Goal: Transaction & Acquisition: Purchase product/service

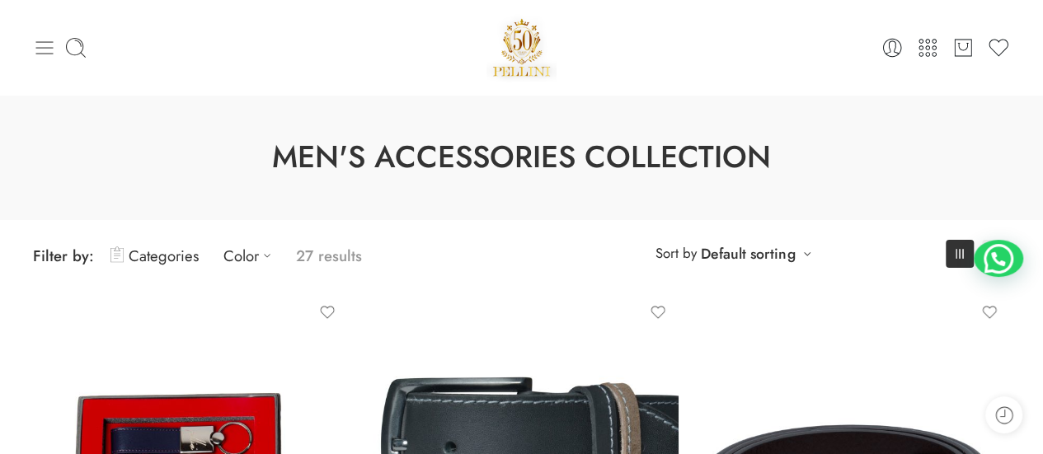
click at [53, 54] on icon at bounding box center [44, 47] width 17 height 13
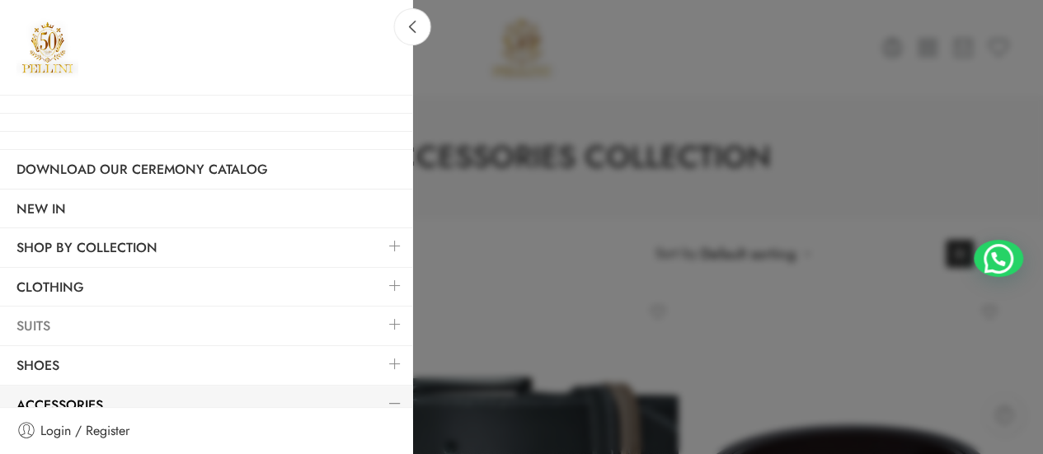
click at [67, 323] on link "Suits" at bounding box center [206, 327] width 412 height 38
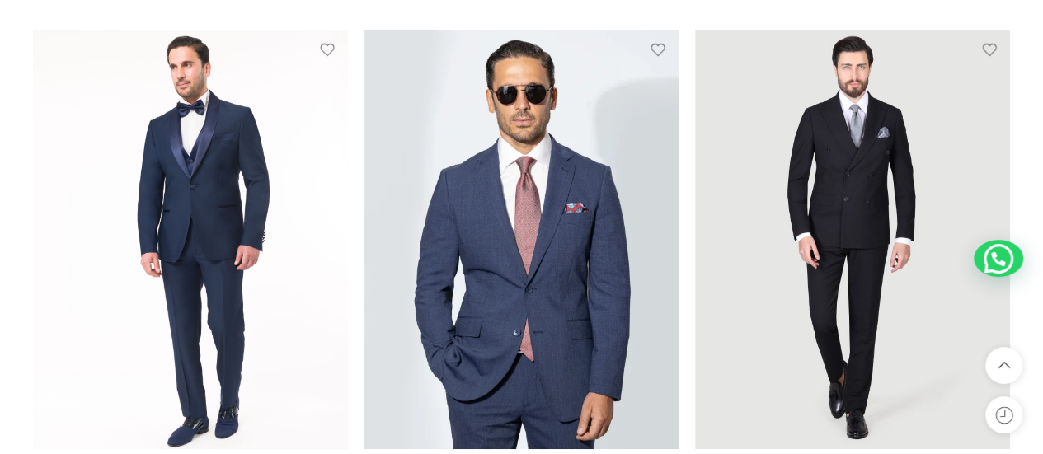
scroll to position [1948, 0]
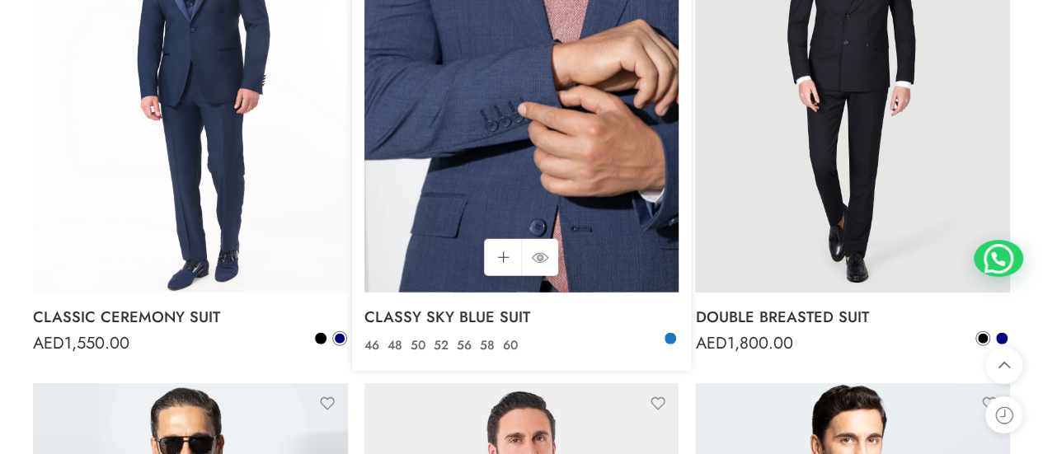
click at [485, 171] on img at bounding box center [521, 83] width 315 height 420
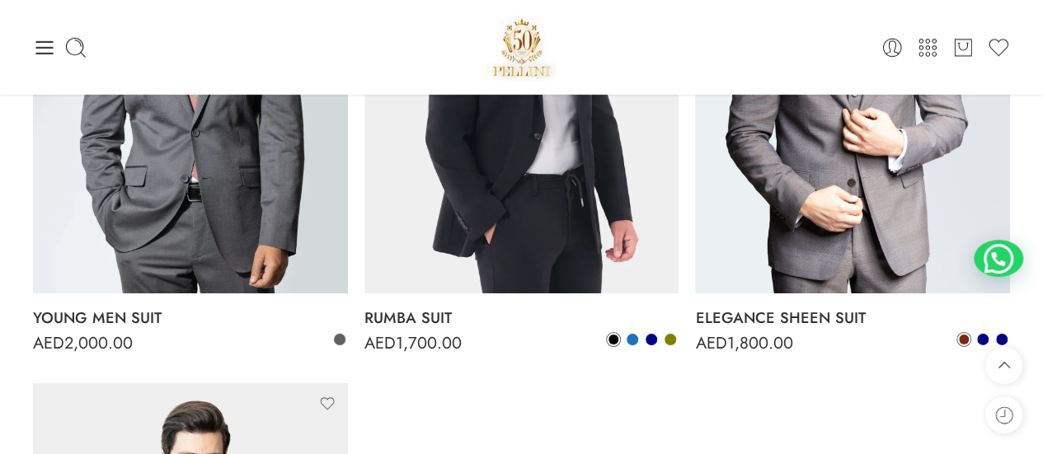
scroll to position [2410, 0]
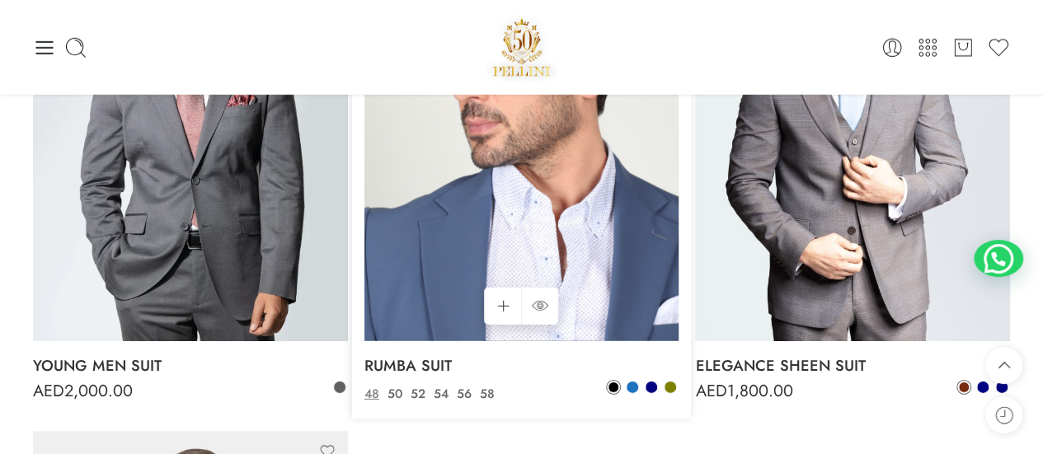
click at [442, 219] on img at bounding box center [521, 132] width 315 height 420
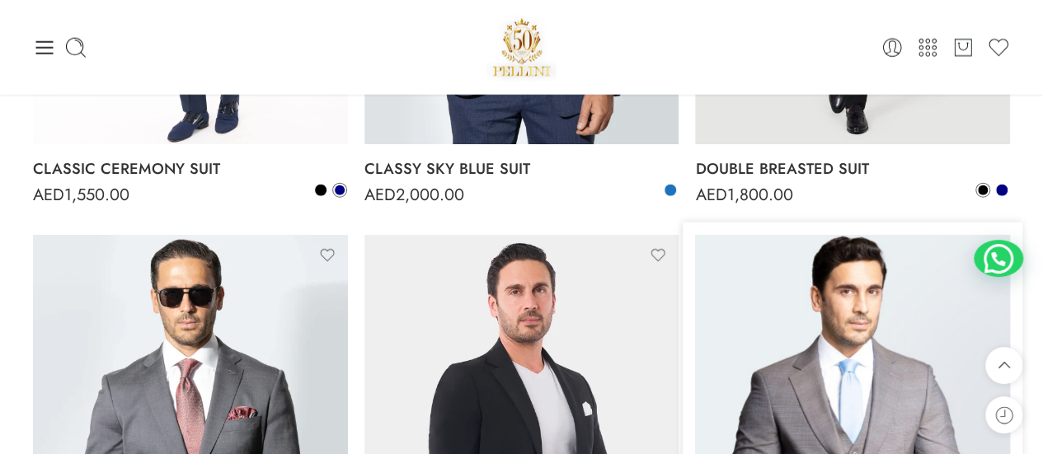
scroll to position [2085, 0]
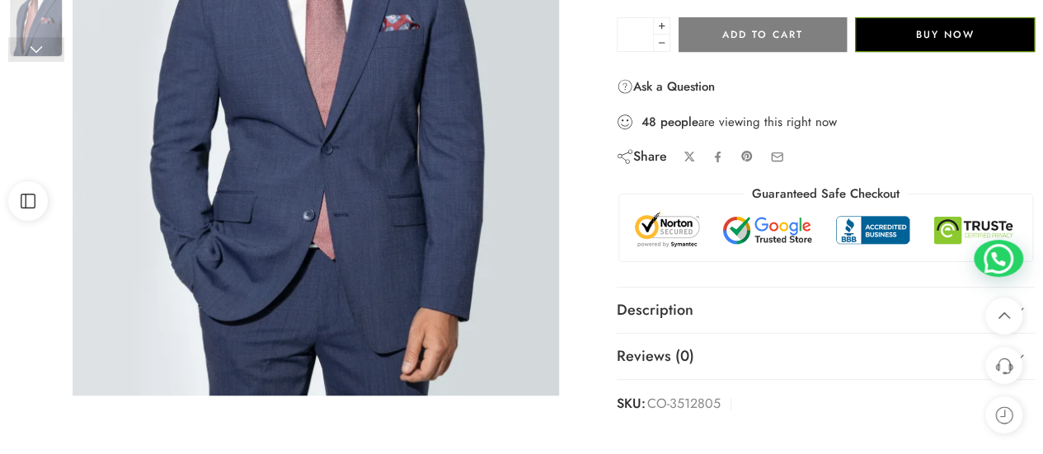
scroll to position [561, 0]
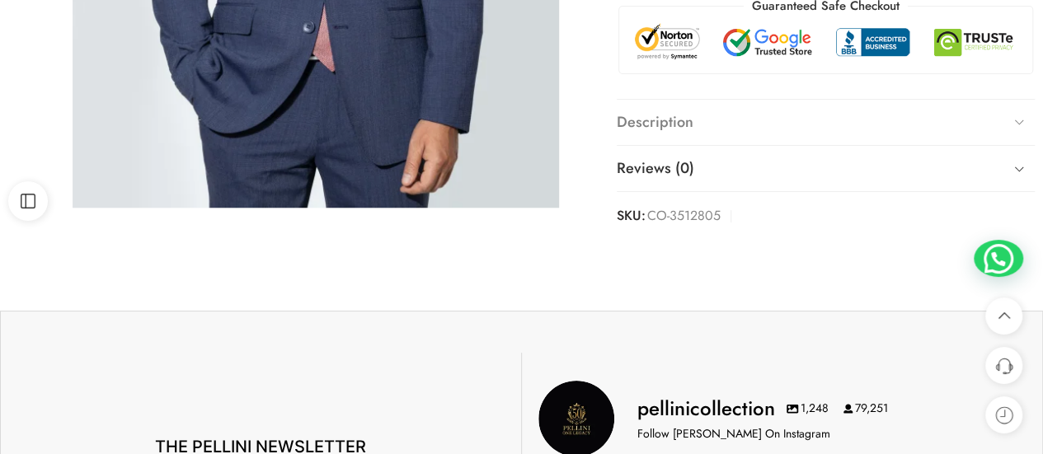
click at [663, 126] on link "Description" at bounding box center [826, 123] width 418 height 46
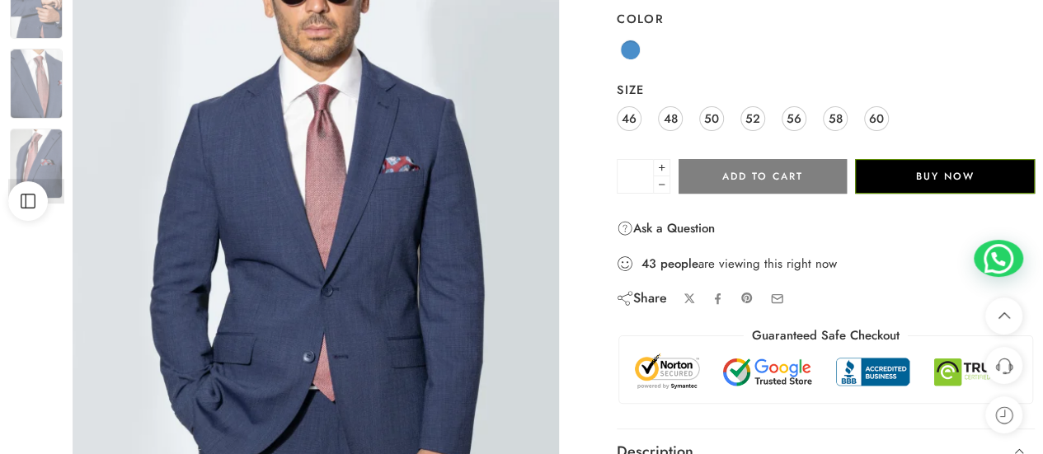
scroll to position [198, 0]
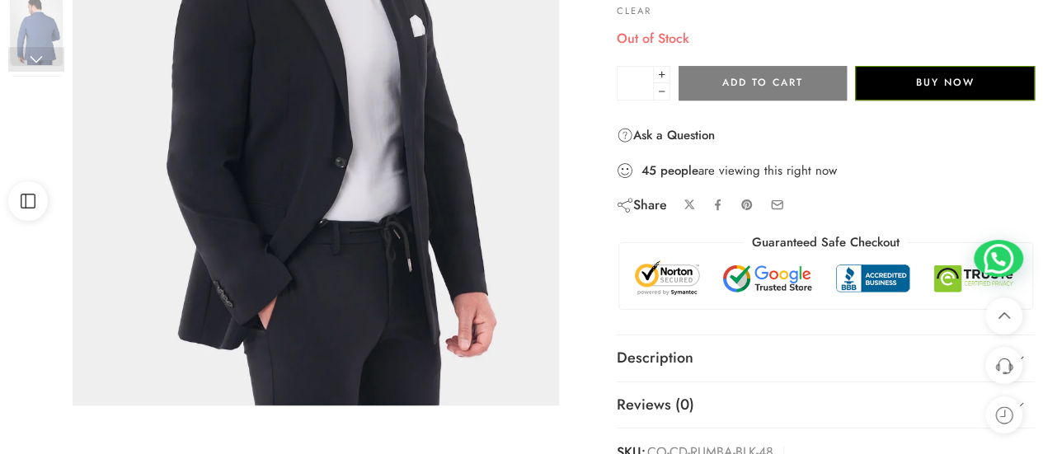
scroll to position [495, 0]
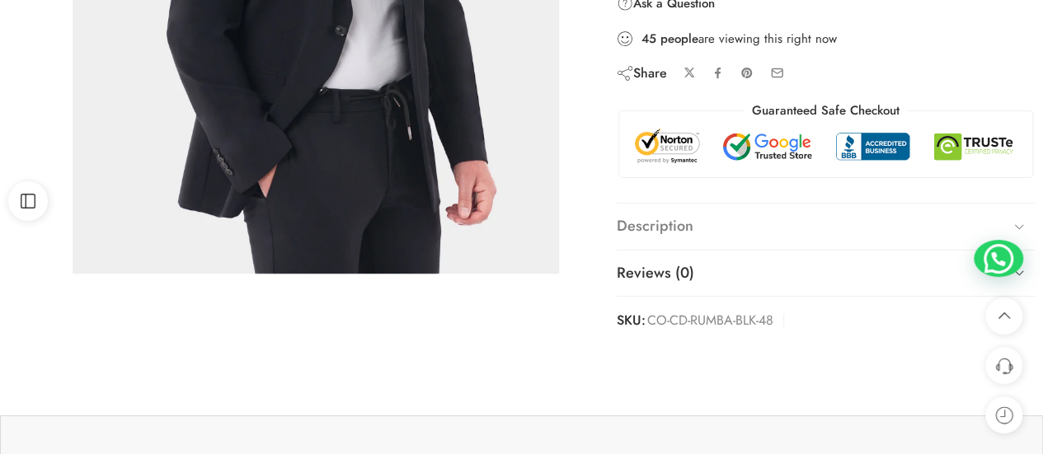
click at [708, 224] on link "Description" at bounding box center [826, 227] width 418 height 46
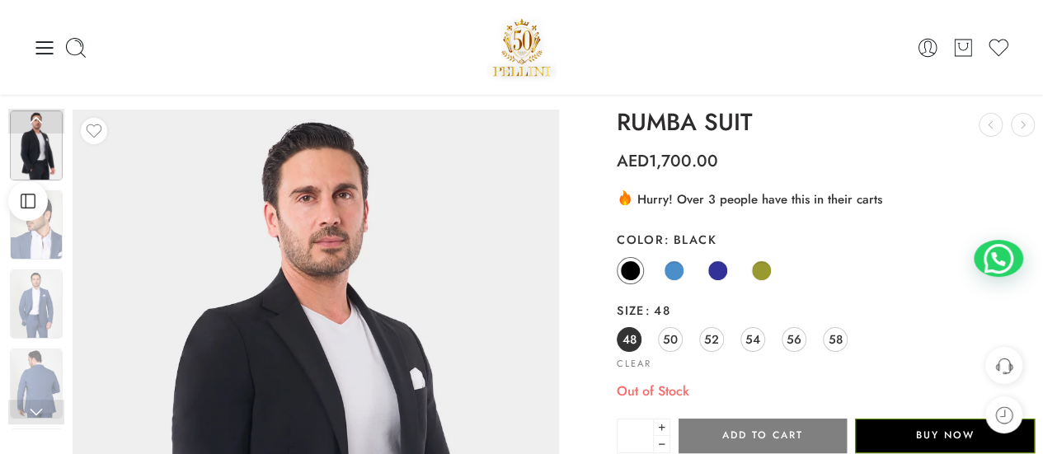
scroll to position [0, 0]
